Goal: Transaction & Acquisition: Download file/media

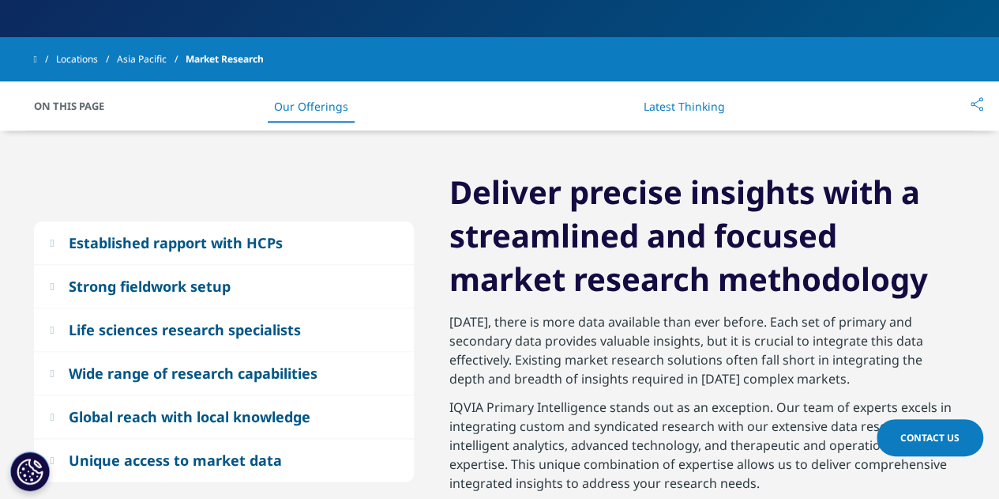
scroll to position [721, 0]
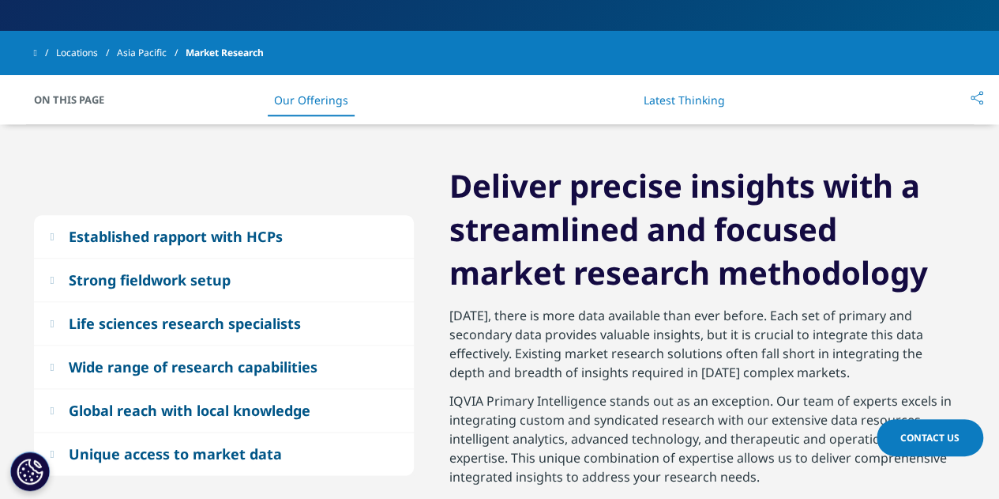
click at [700, 92] on link "Latest Thinking" at bounding box center [684, 99] width 81 height 15
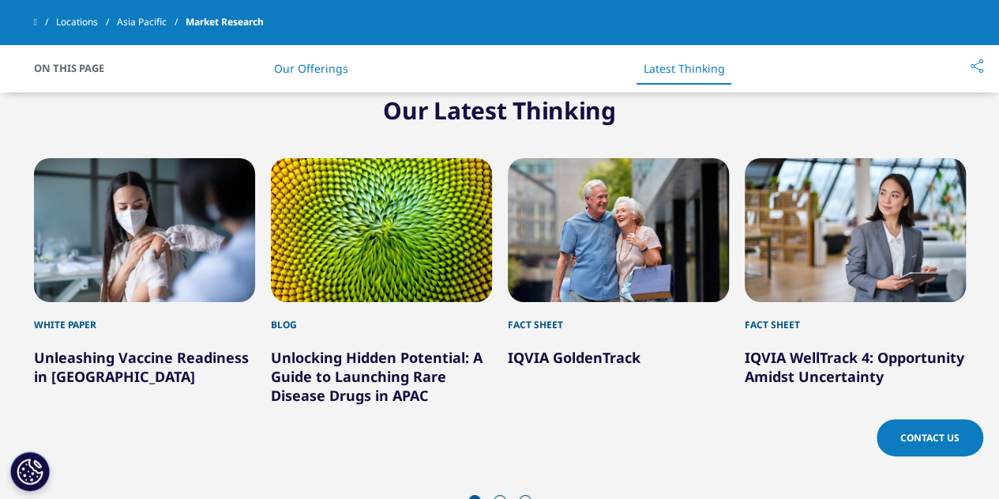
scroll to position [2847, 0]
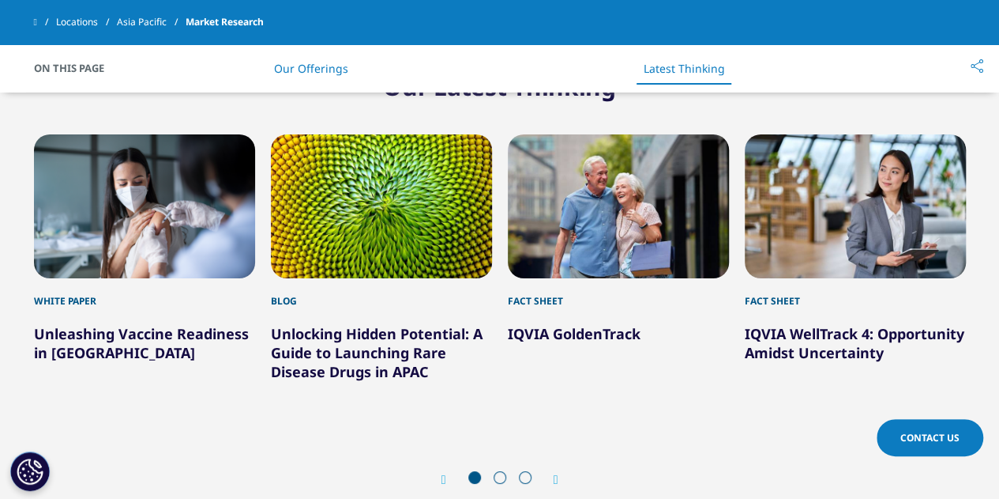
click at [501, 480] on span at bounding box center [500, 477] width 13 height 13
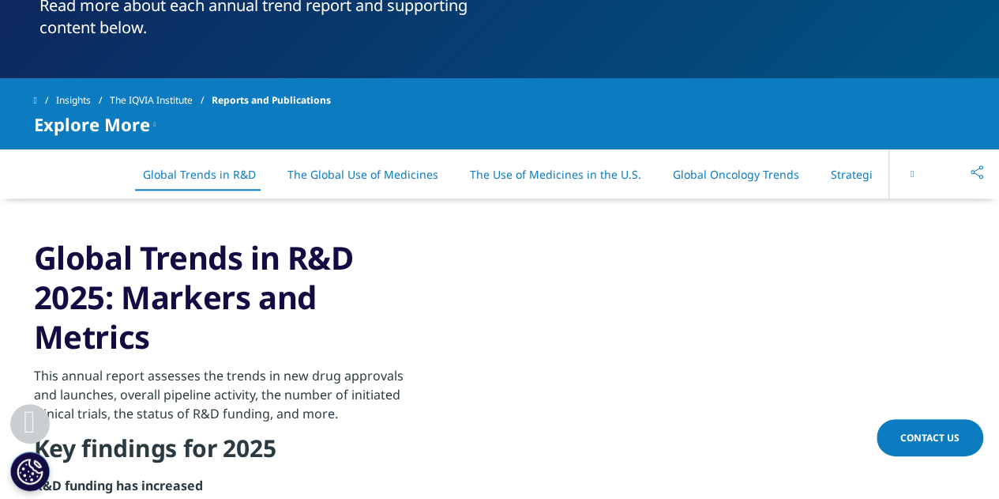
scroll to position [722, 0]
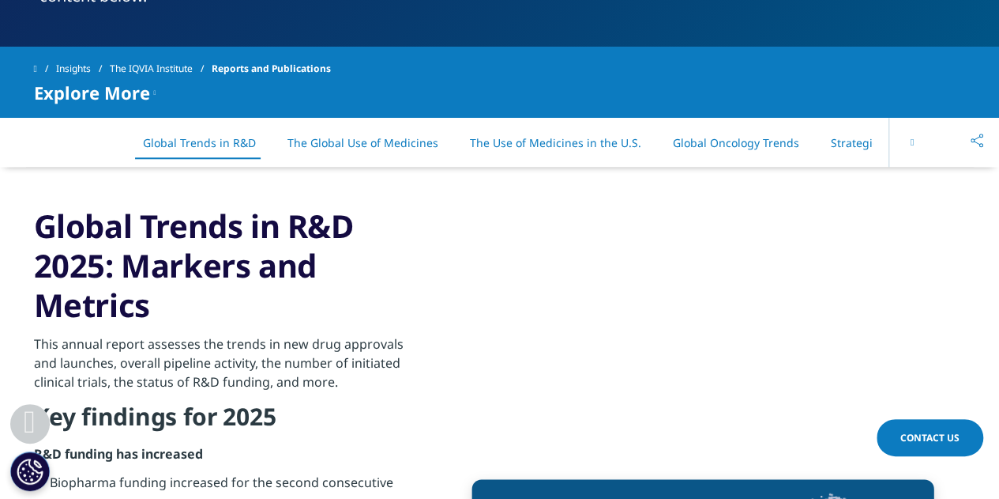
click at [911, 142] on icon at bounding box center [912, 141] width 3 height 9
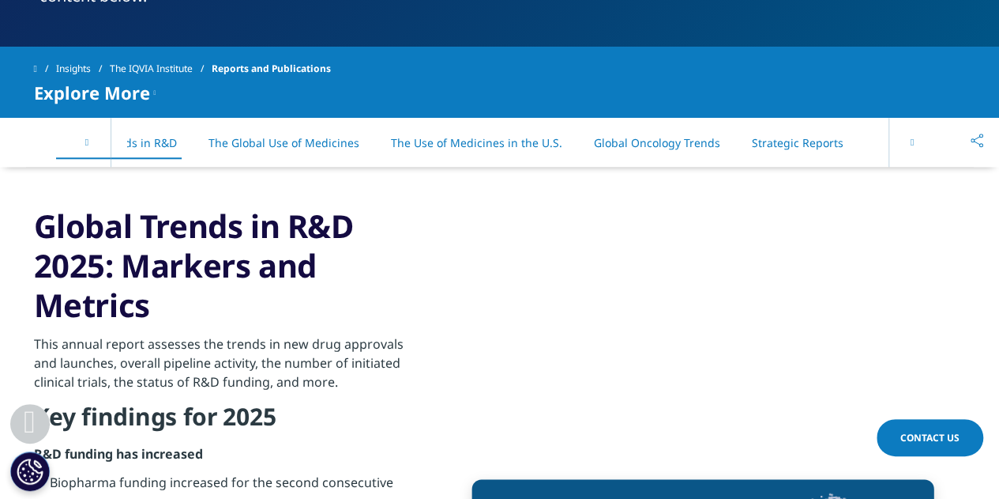
click at [911, 142] on icon at bounding box center [912, 141] width 3 height 9
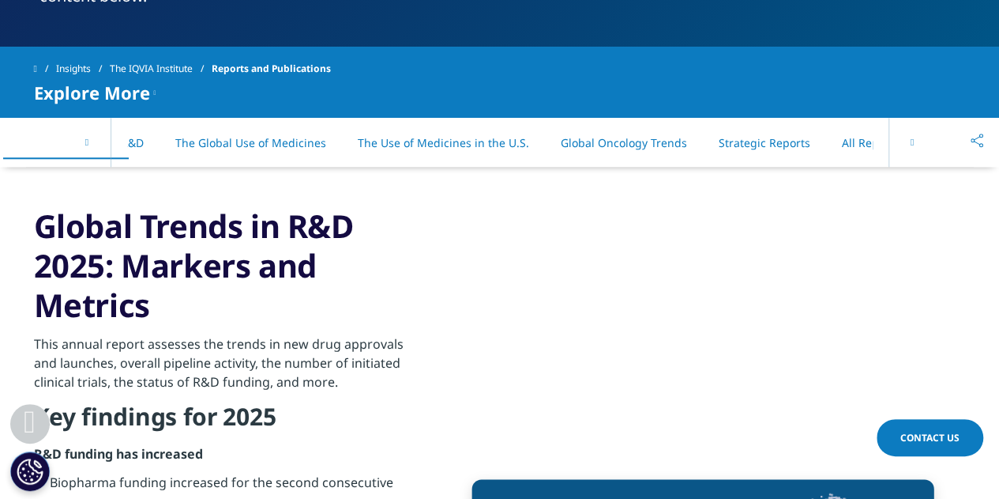
scroll to position [0, 135]
click at [823, 137] on link "All Reports" at bounding box center [848, 142] width 58 height 15
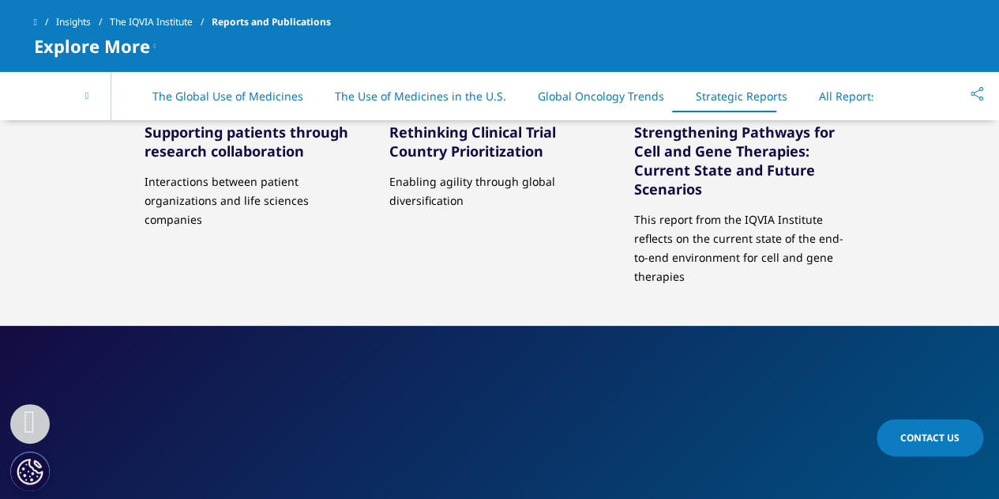
scroll to position [8070, 0]
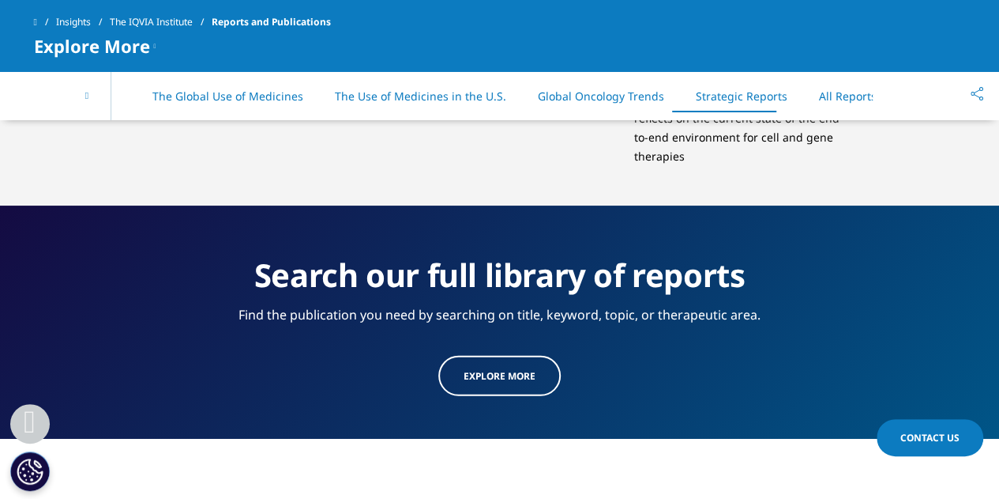
click at [506, 369] on span "Explore more" at bounding box center [500, 375] width 72 height 13
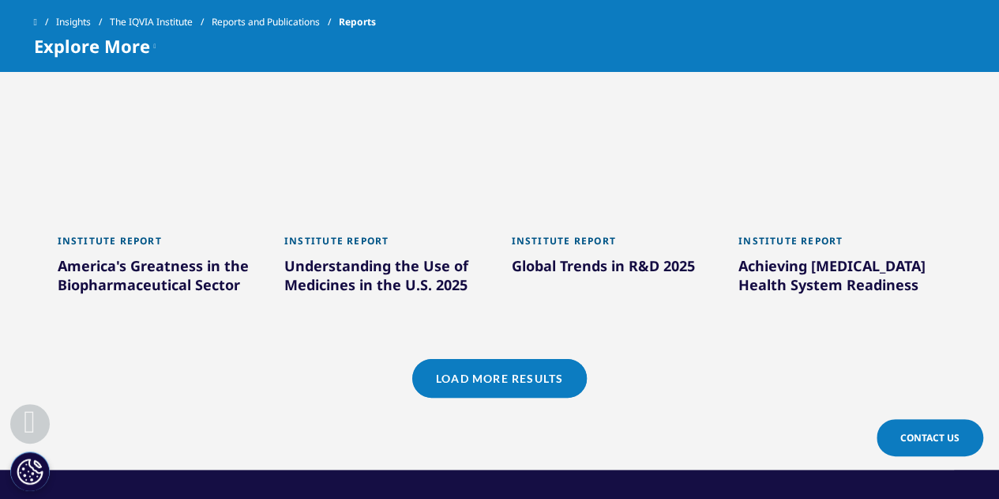
scroll to position [1511, 0]
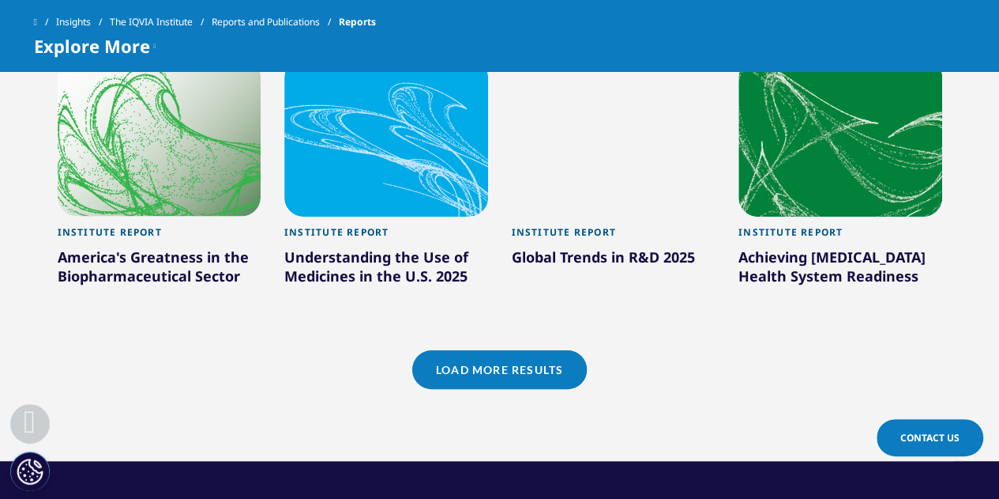
click at [501, 388] on link "Load More Results" at bounding box center [499, 369] width 175 height 39
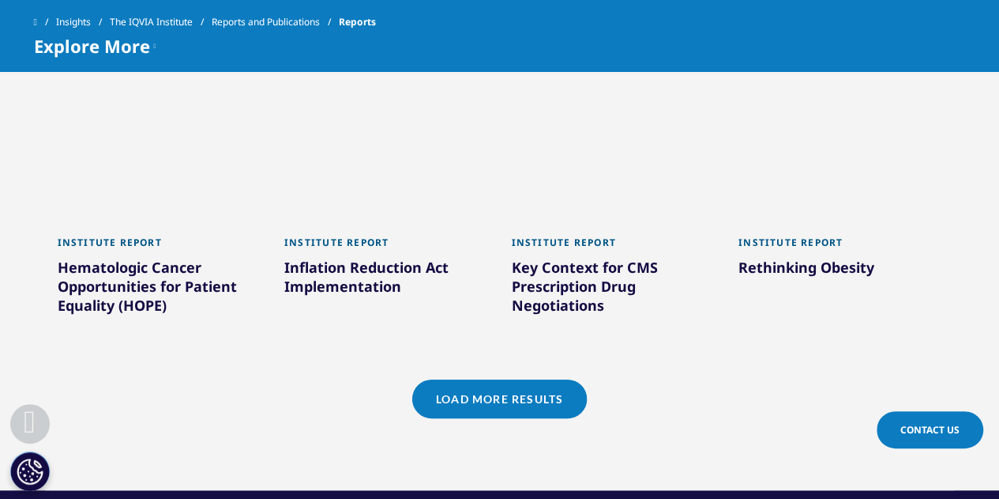
scroll to position [2471, 0]
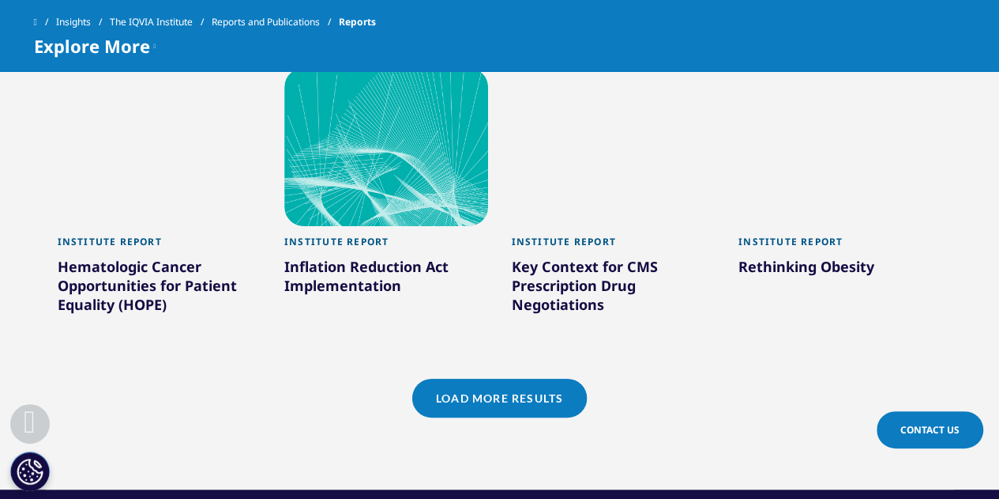
click at [477, 378] on link "Load More Results" at bounding box center [499, 397] width 175 height 39
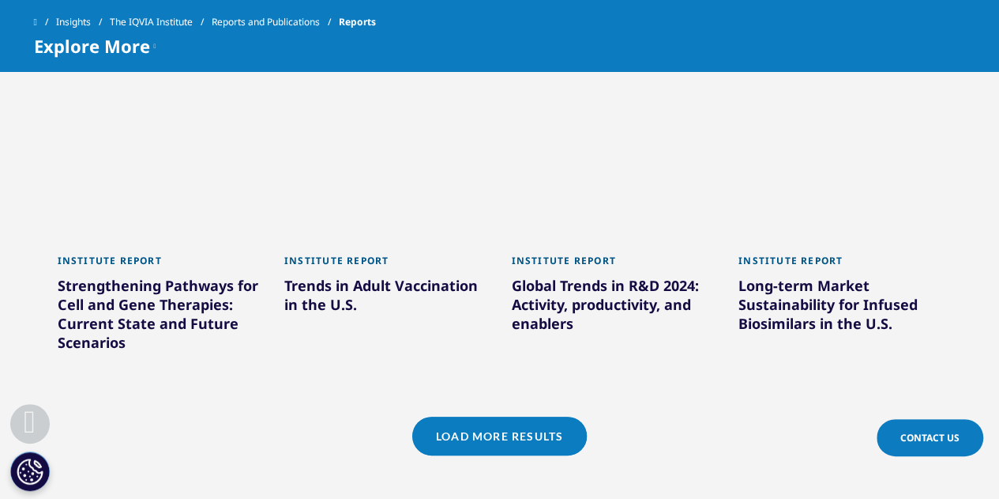
scroll to position [3438, 0]
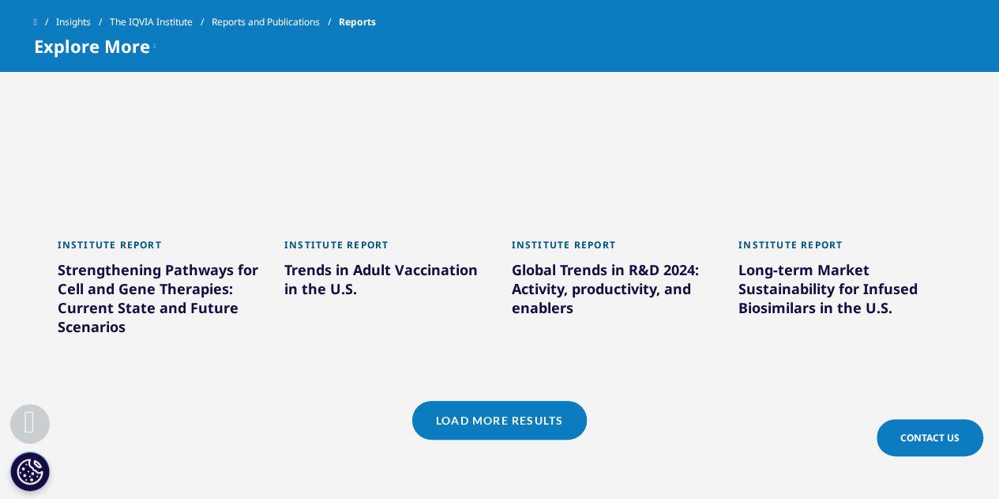
click at [478, 401] on link "Load More Results" at bounding box center [499, 420] width 175 height 39
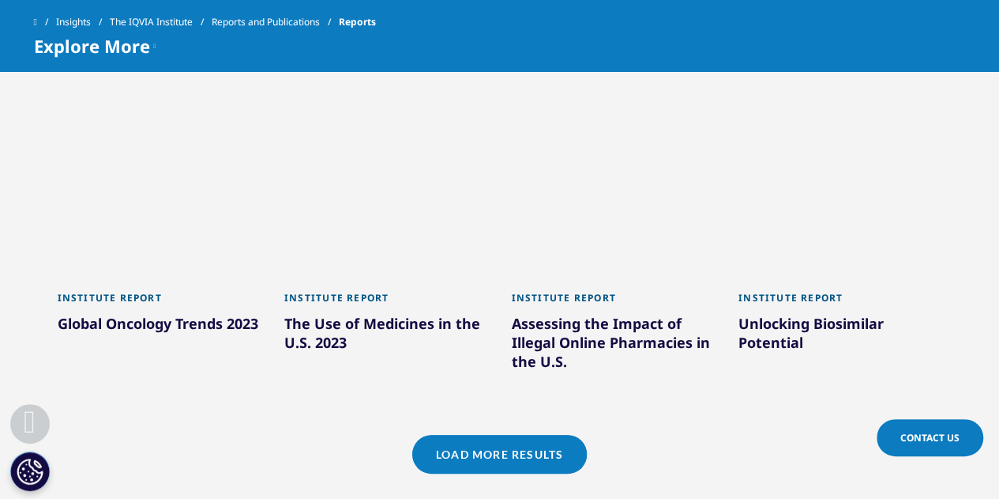
scroll to position [4355, 0]
click at [510, 435] on link "Load More Results" at bounding box center [499, 454] width 175 height 39
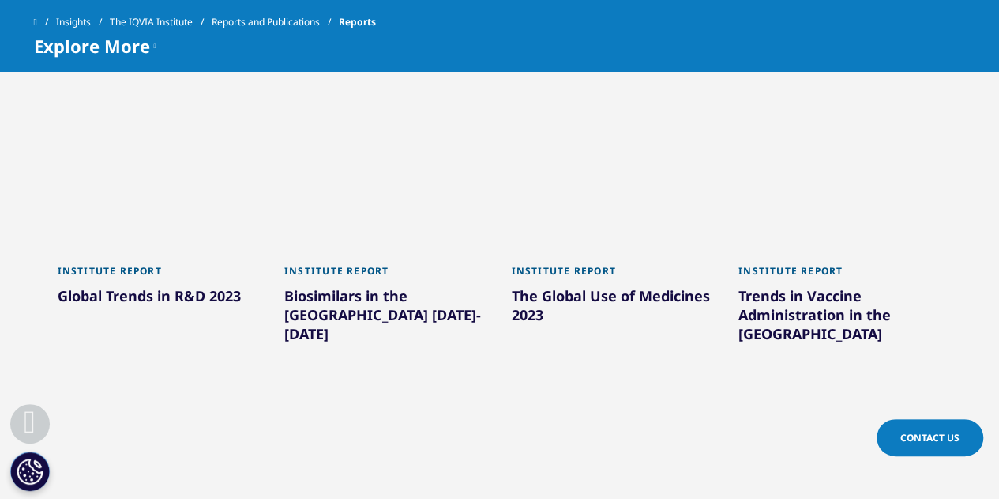
scroll to position [4694, 0]
click at [529, 285] on div "The Global Use of Medicines 2023" at bounding box center [614, 307] width 204 height 44
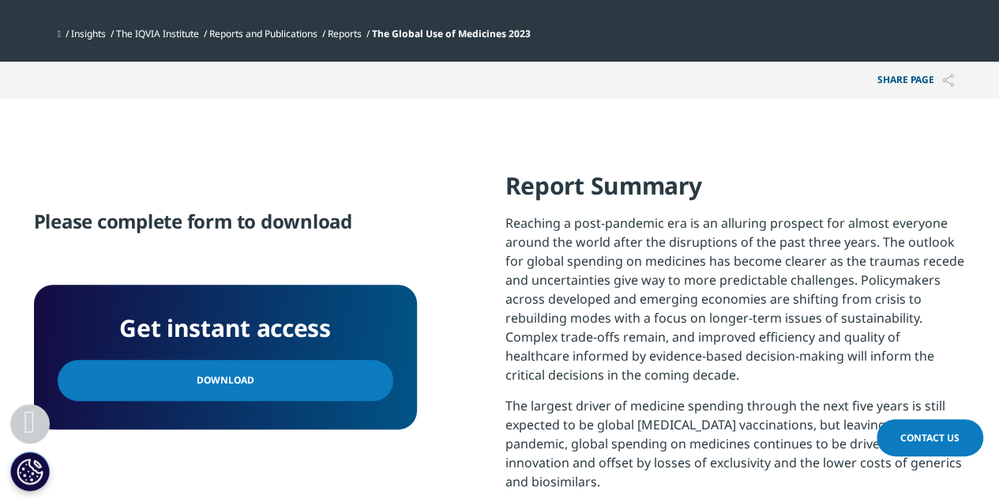
scroll to position [520, 0]
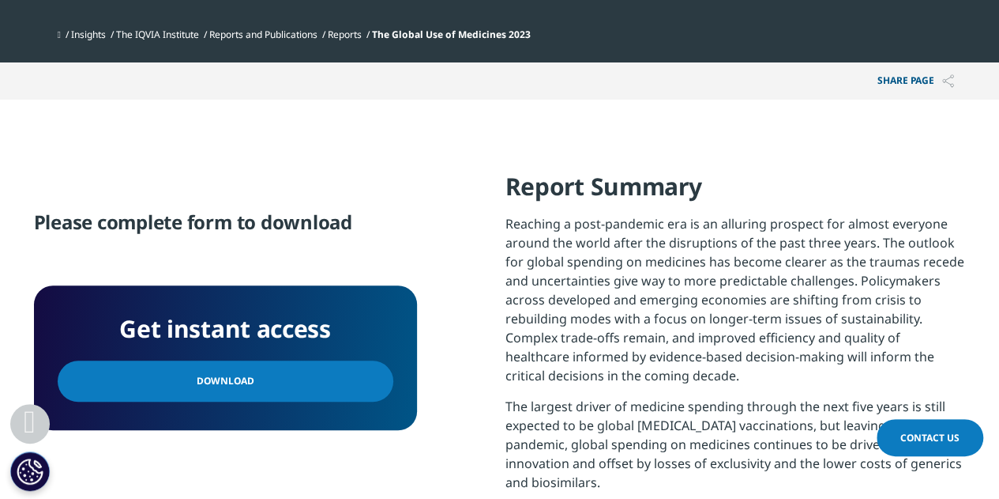
click at [251, 367] on link "Download" at bounding box center [226, 380] width 336 height 41
